Goal: Task Accomplishment & Management: Complete application form

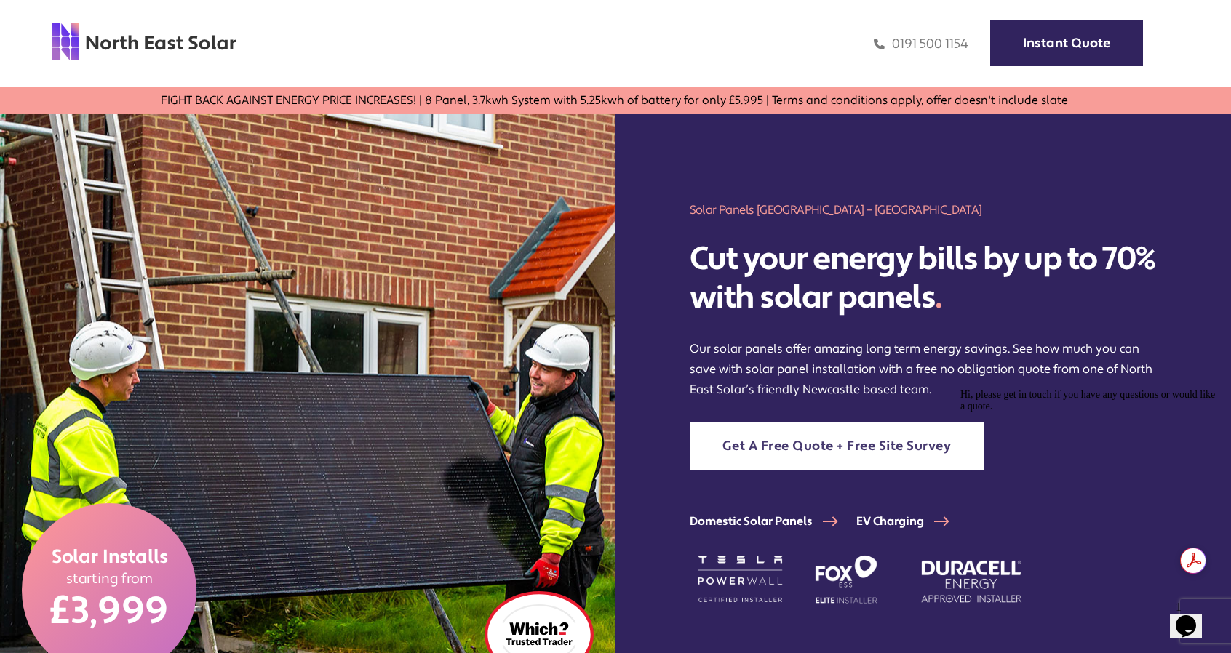
click at [782, 471] on link "Get A Free Quote + Free Site Survey" at bounding box center [837, 446] width 295 height 49
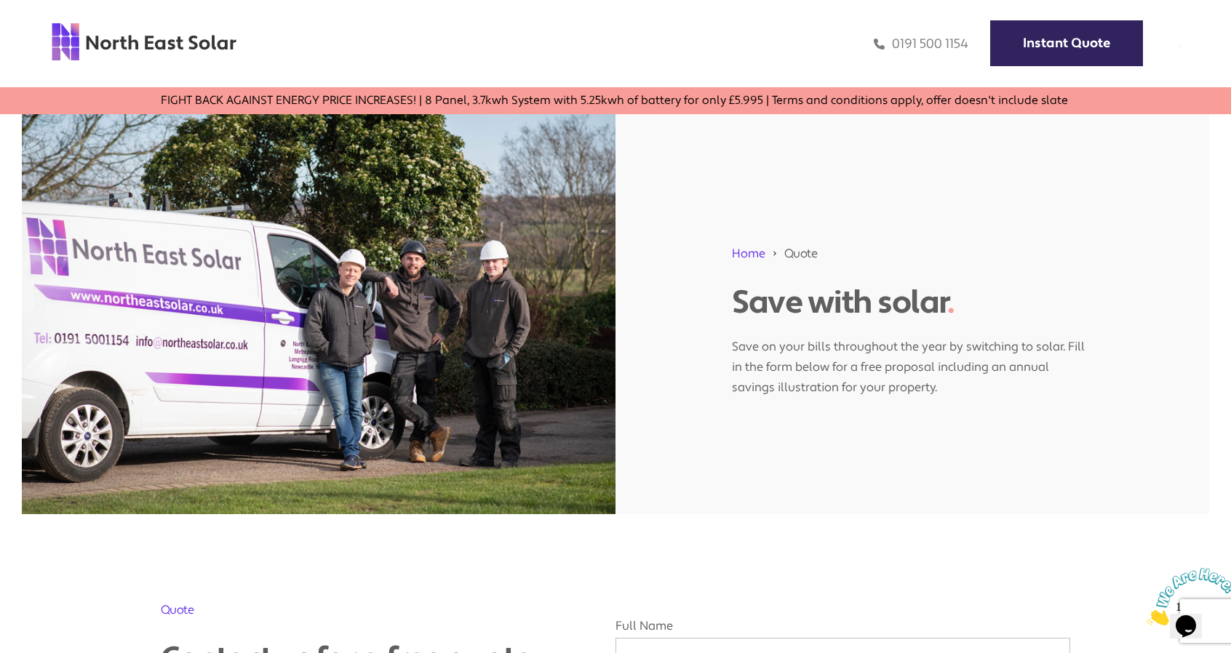
click at [0, 0] on link "Free Quote & Survey" at bounding box center [0, 0] width 0 height 0
click at [1189, 626] on img at bounding box center [1186, 603] width 90 height 57
